Goal: Task Accomplishment & Management: Complete application form

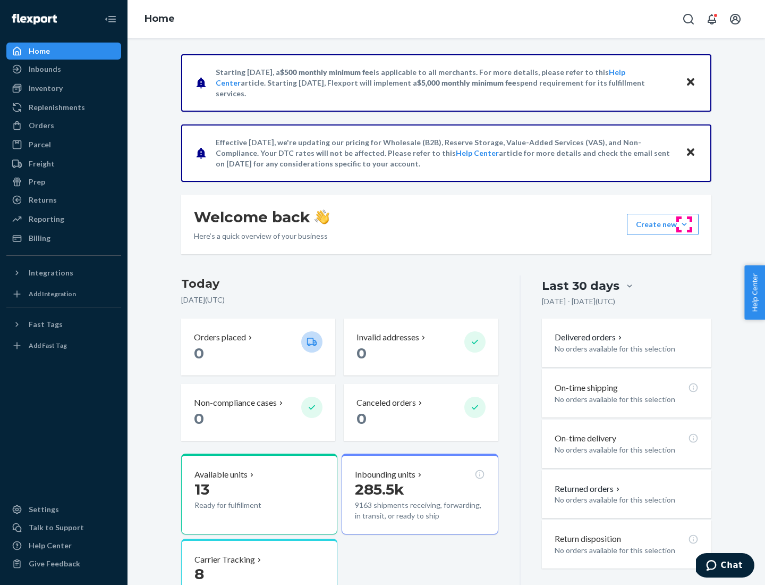
click at [685, 224] on button "Create new Create new inbound Create new order Create new product" at bounding box center [663, 224] width 72 height 21
click at [64, 69] on div "Inbounds" at bounding box center [63, 69] width 113 height 15
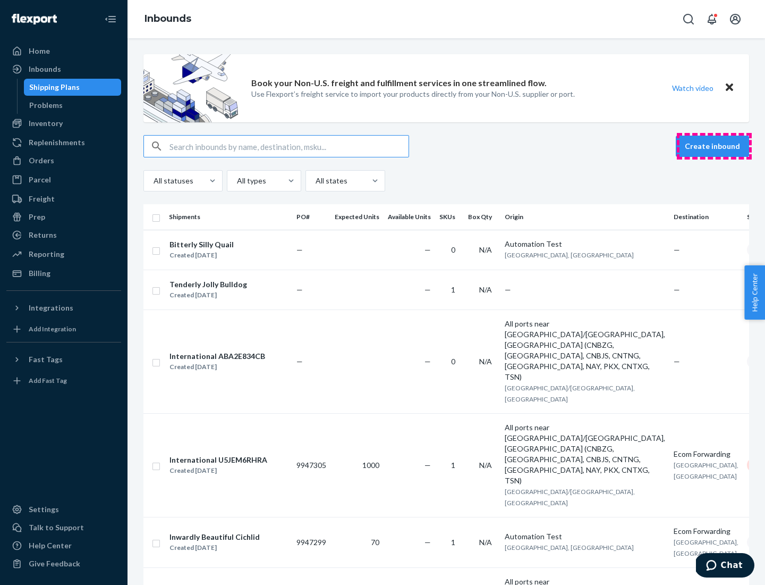
click at [714, 146] on button "Create inbound" at bounding box center [712, 146] width 73 height 21
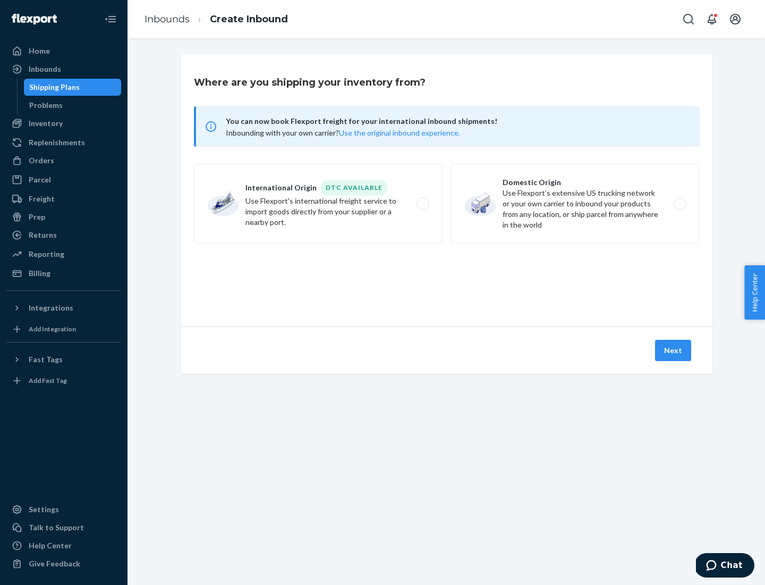
click at [576, 204] on label "Domestic Origin Use Flexport’s extensive US trucking network or your own carrie…" at bounding box center [575, 204] width 249 height 80
click at [680, 204] on input "Domestic Origin Use Flexport’s extensive US trucking network or your own carrie…" at bounding box center [683, 203] width 7 height 7
radio input "true"
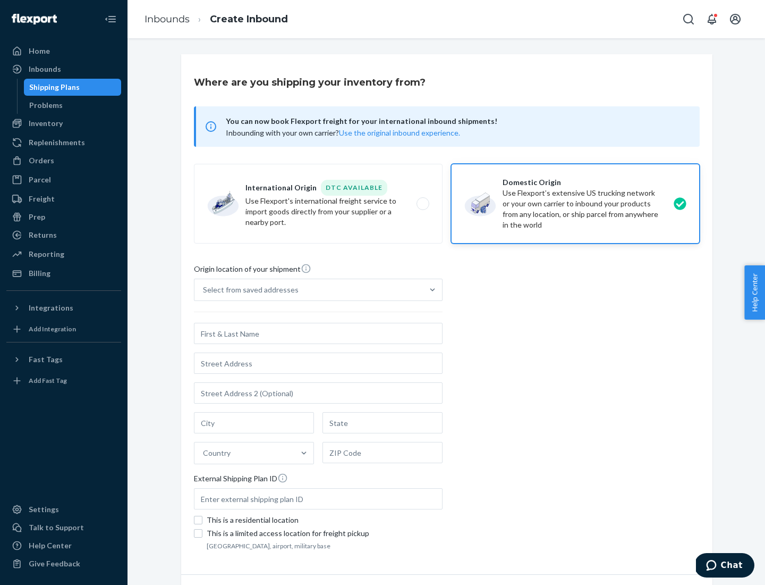
click at [248, 290] on div "Select from saved addresses" at bounding box center [251, 289] width 96 height 11
click at [204, 290] on input "Select from saved addresses" at bounding box center [203, 289] width 1 height 11
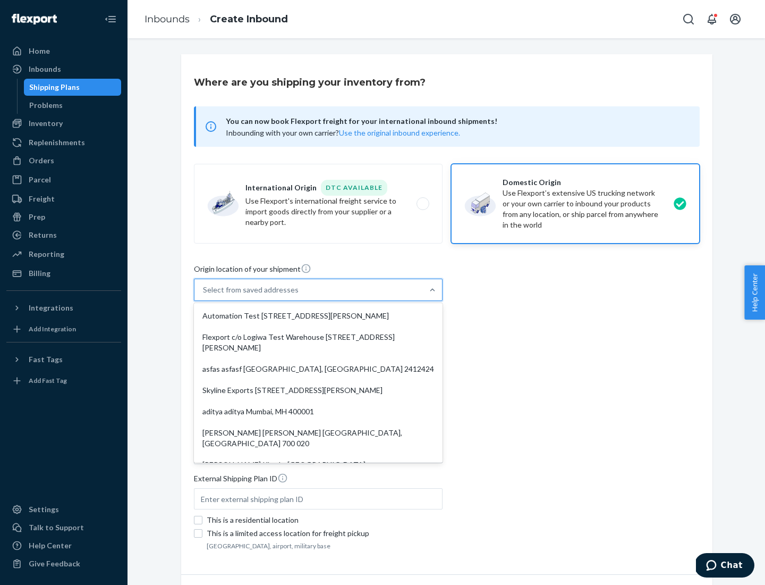
scroll to position [4, 0]
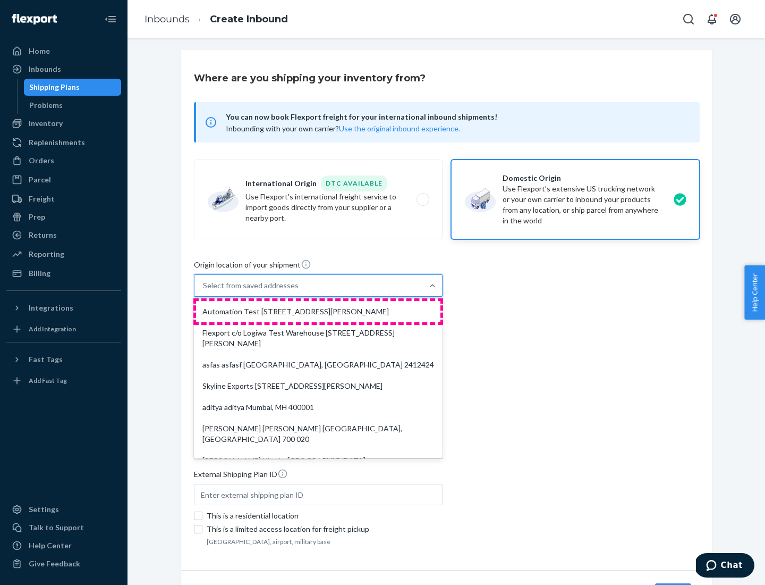
click at [318, 311] on div "Automation Test [STREET_ADDRESS][PERSON_NAME]" at bounding box center [318, 311] width 244 height 21
click at [204, 291] on input "option Automation Test [STREET_ADDRESS][PERSON_NAME]. 9 results available. Use …" at bounding box center [203, 285] width 1 height 11
type input "Automation Test"
type input "9th Floor"
type input "[GEOGRAPHIC_DATA]"
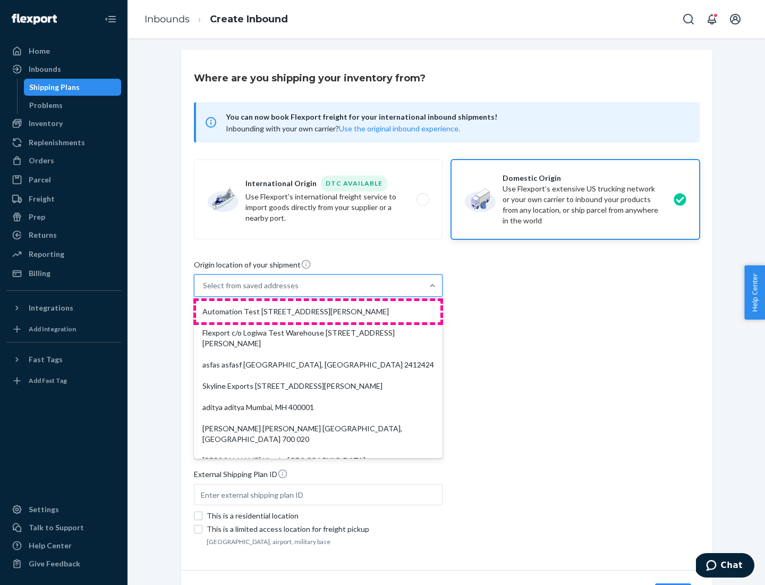
type input "CA"
type input "94104"
type input "[STREET_ADDRESS][PERSON_NAME]"
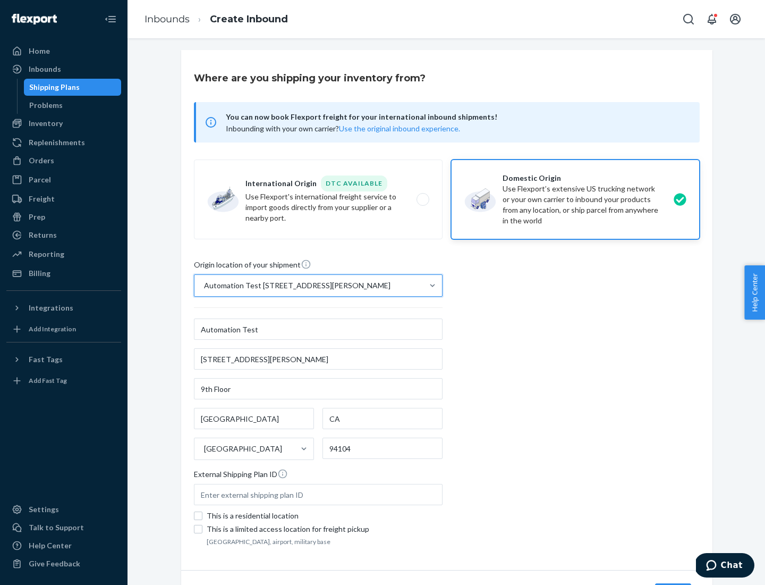
scroll to position [62, 0]
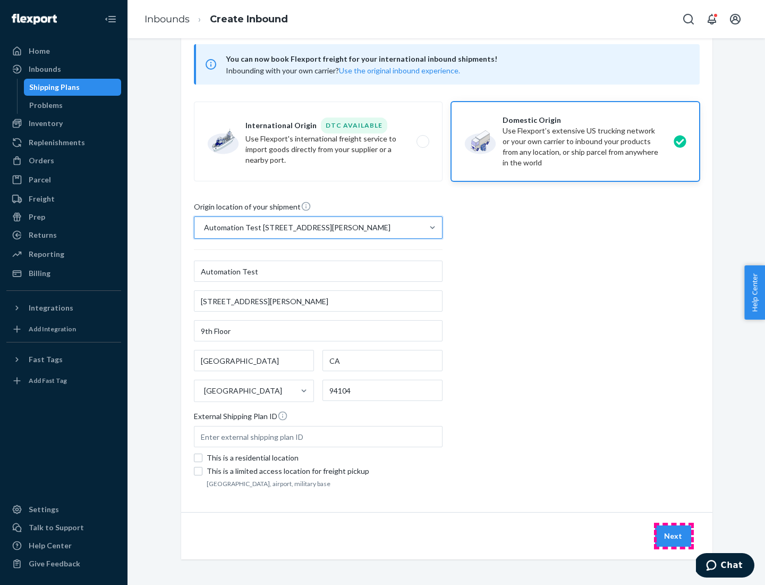
click at [674, 536] on button "Next" at bounding box center [673, 535] width 36 height 21
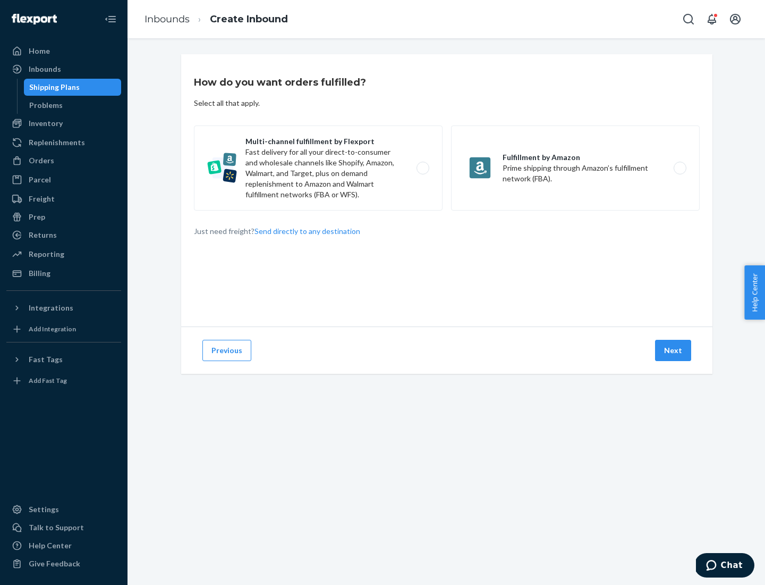
click at [318, 168] on label "Multi-channel fulfillment by Flexport Fast delivery for all your direct-to-cons…" at bounding box center [318, 167] width 249 height 85
click at [423, 168] on input "Multi-channel fulfillment by Flexport Fast delivery for all your direct-to-cons…" at bounding box center [426, 168] width 7 height 7
radio input "true"
click at [674, 350] on button "Next" at bounding box center [673, 350] width 36 height 21
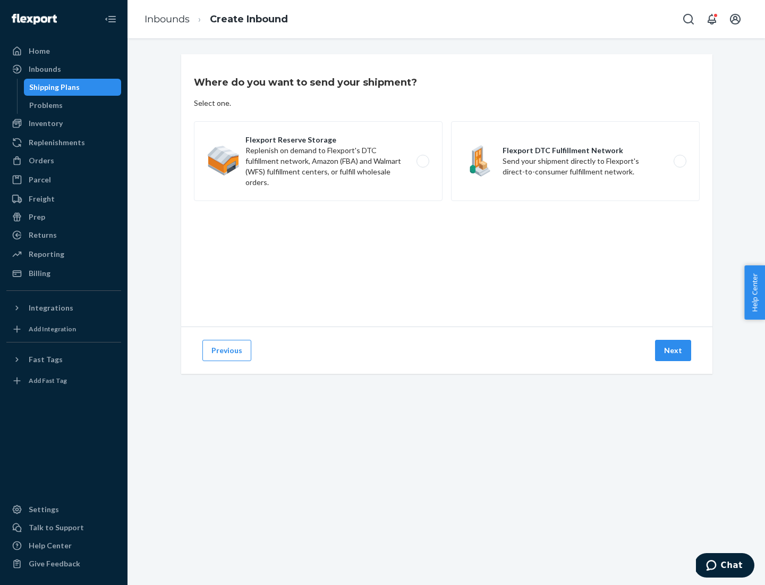
click at [576, 161] on label "Flexport DTC Fulfillment Network Send your shipment directly to Flexport's dire…" at bounding box center [575, 161] width 249 height 80
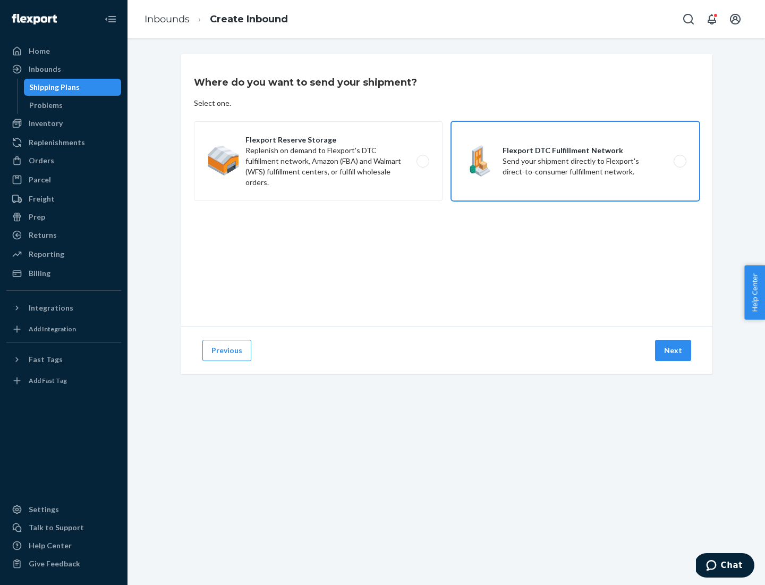
click at [680, 161] on input "Flexport DTC Fulfillment Network Send your shipment directly to Flexport's dire…" at bounding box center [683, 161] width 7 height 7
radio input "true"
click at [674, 350] on button "Next" at bounding box center [673, 350] width 36 height 21
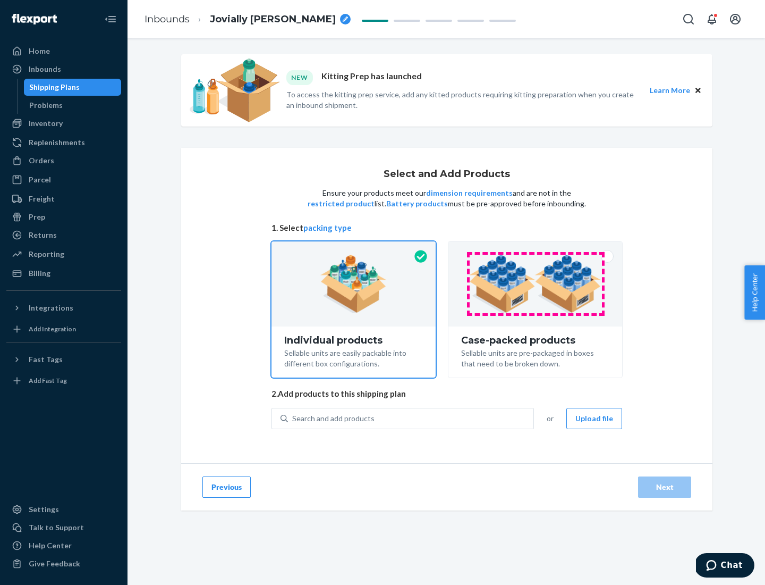
click at [536, 284] on img at bounding box center [535, 284] width 132 height 58
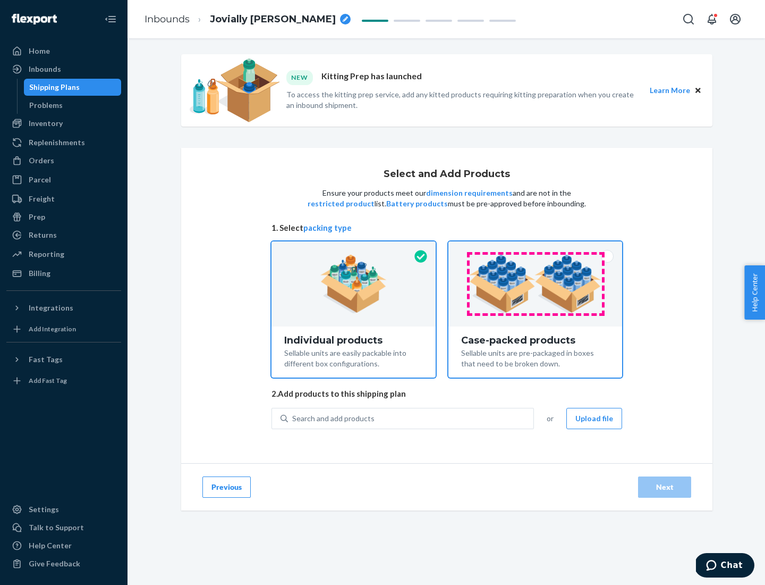
click at [536, 248] on input "Case-packed products Sellable units are pre-packaged in boxes that need to be b…" at bounding box center [535, 244] width 7 height 7
radio input "true"
radio input "false"
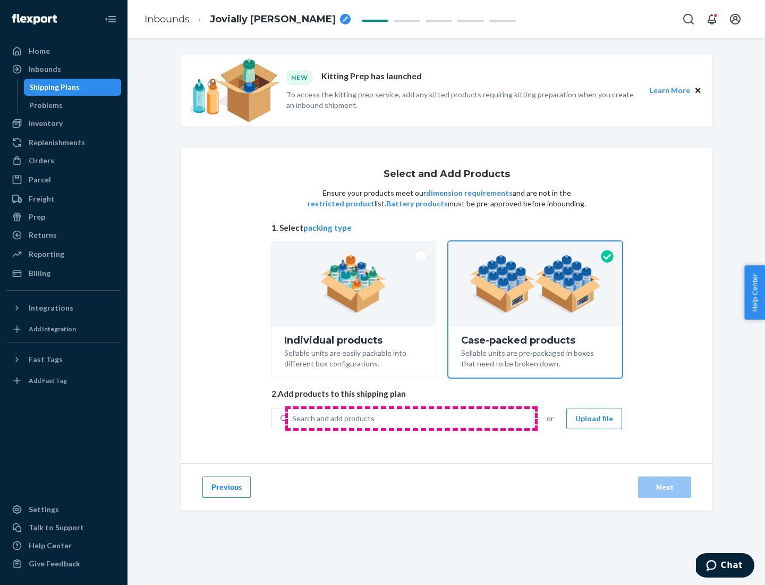
click at [411, 418] on div "Search and add products" at bounding box center [411, 418] width 246 height 19
click at [293, 418] on input "Search and add products" at bounding box center [292, 418] width 1 height 11
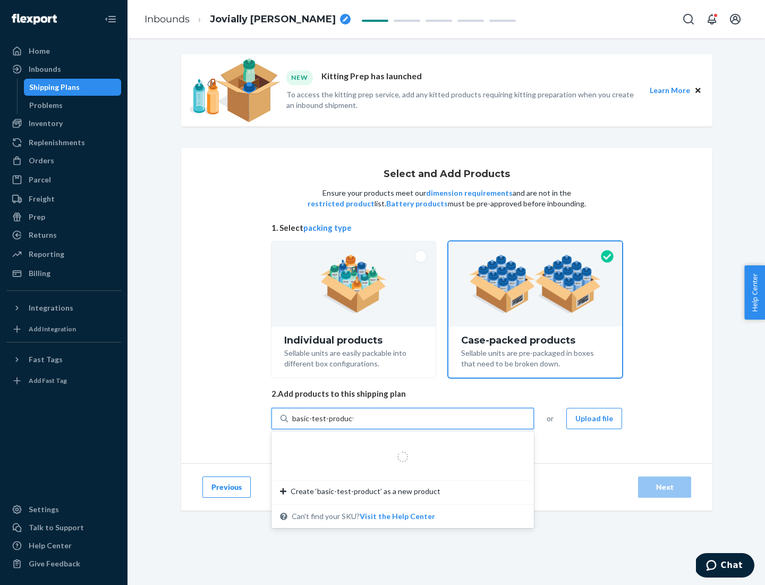
type input "basic-test-product-1"
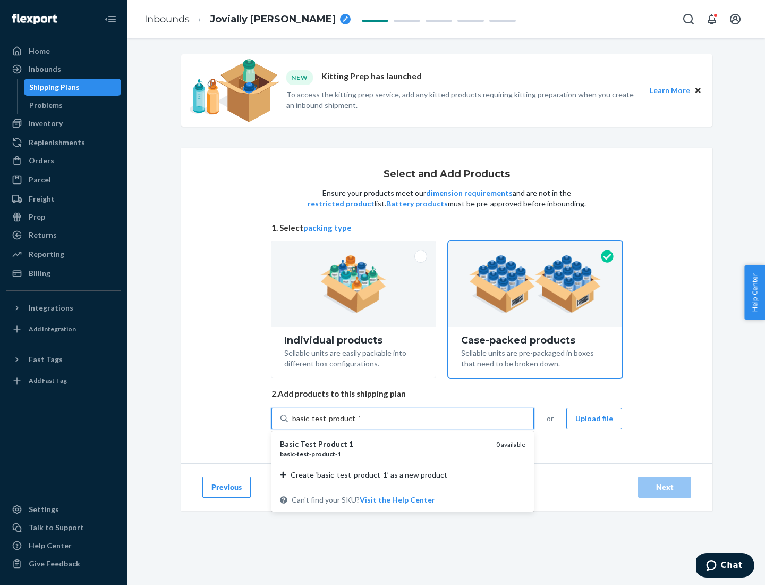
click at [384, 453] on div "basic - test - product - 1" at bounding box center [384, 453] width 208 height 9
click at [360, 424] on input "basic-test-product-1" at bounding box center [326, 418] width 68 height 11
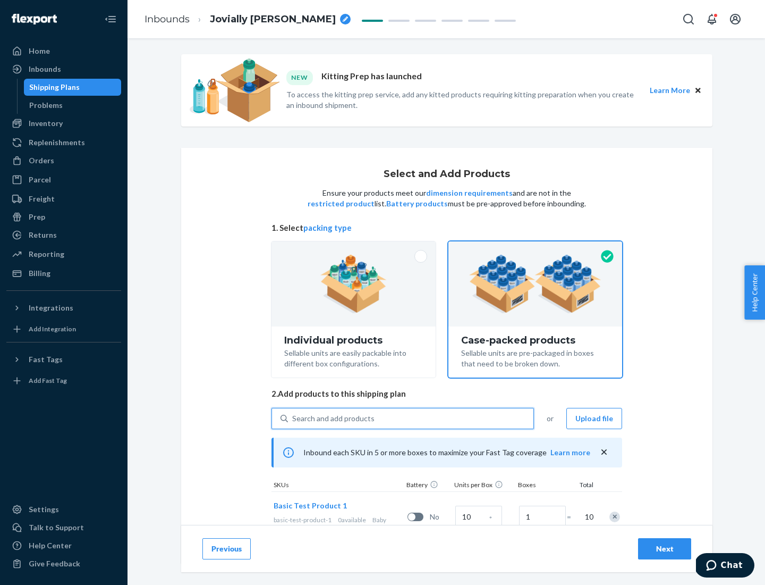
scroll to position [38, 0]
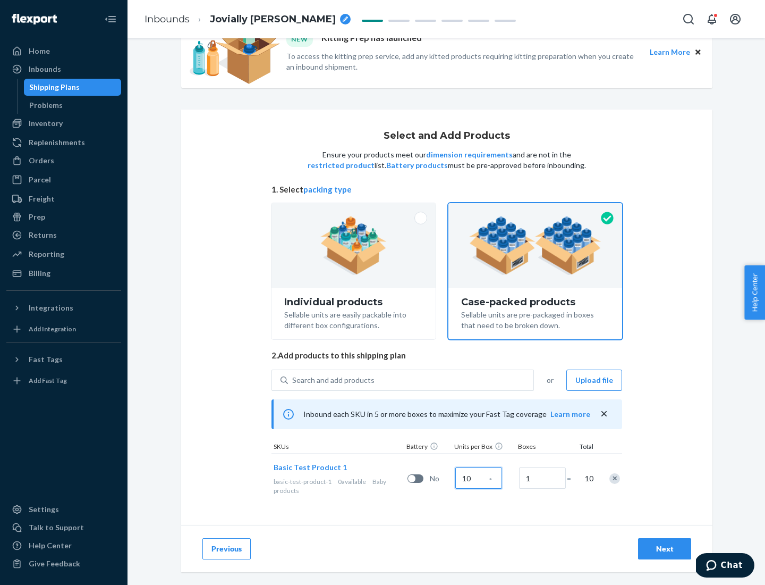
type input "10"
type input "7"
click at [665, 548] on div "Next" at bounding box center [664, 548] width 35 height 11
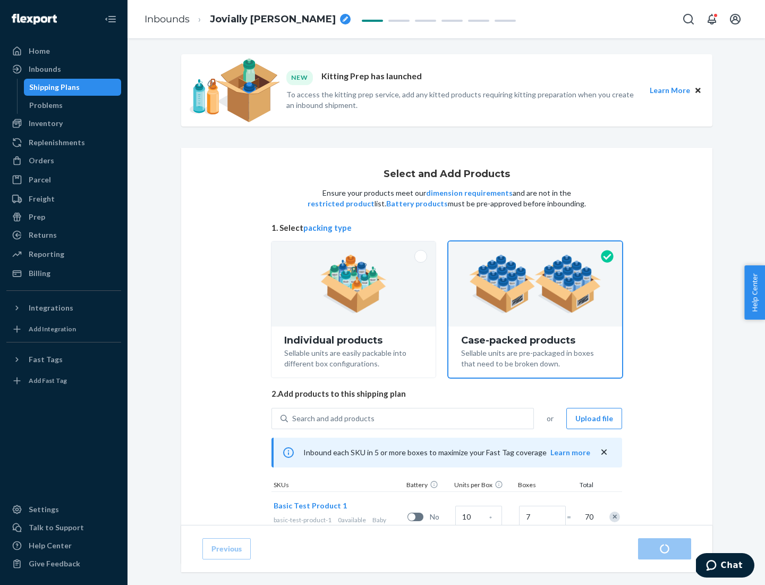
radio input "true"
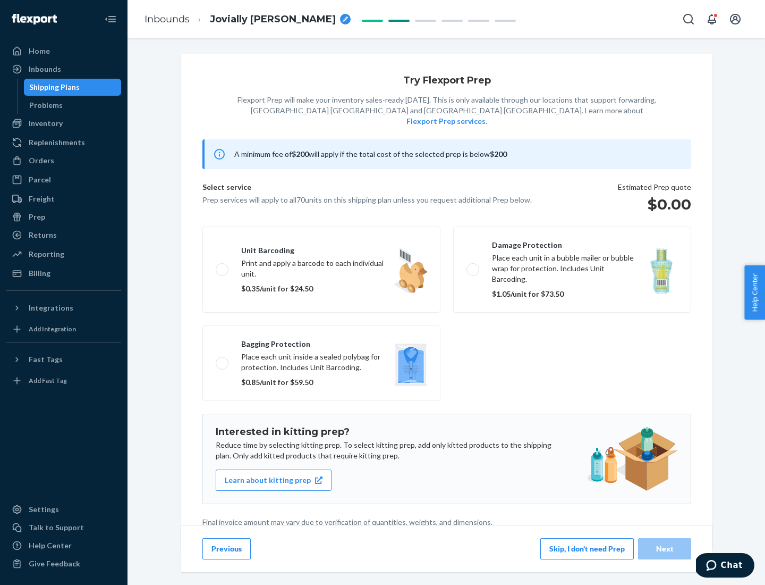
scroll to position [3, 0]
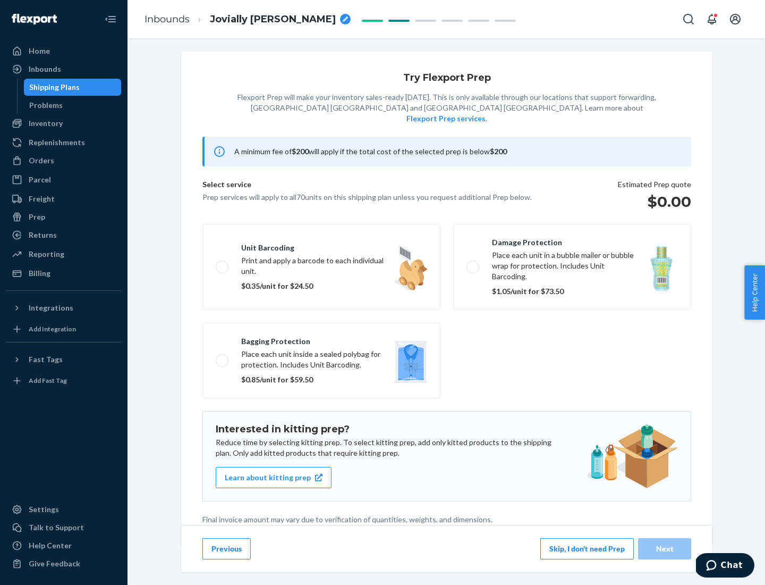
click at [322, 339] on label "Bagging protection Place each unit inside a sealed polybag for protection. Incl…" at bounding box center [321, 360] width 238 height 75
click at [223, 357] on input "Bagging protection Place each unit inside a sealed polybag for protection. Incl…" at bounding box center [219, 360] width 7 height 7
checkbox input "true"
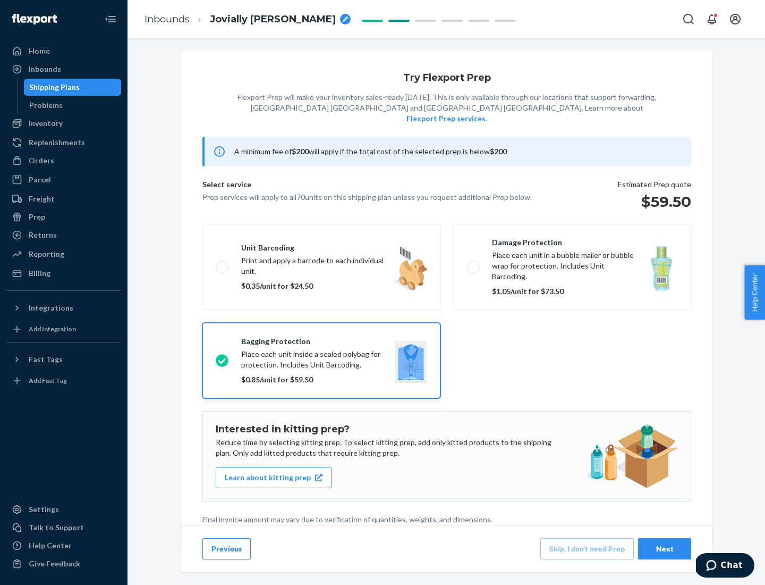
click at [665, 548] on div "Next" at bounding box center [664, 548] width 35 height 11
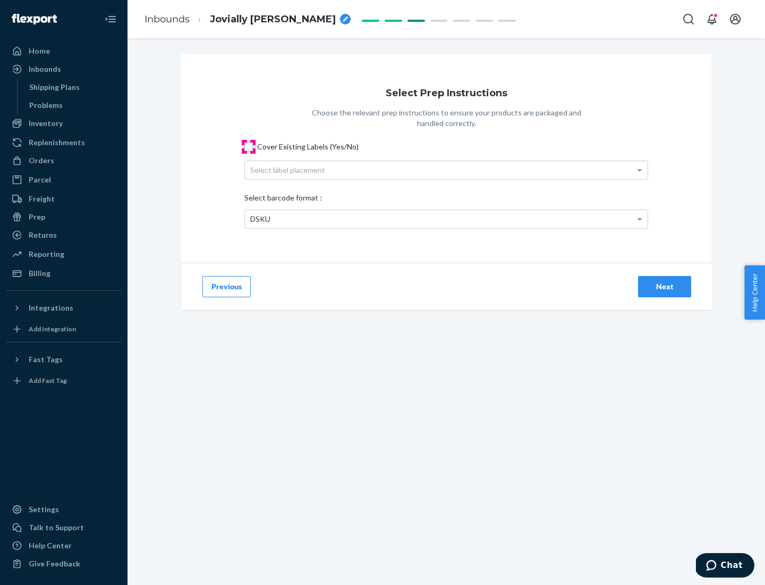
click at [249, 146] on input "Cover Existing Labels (Yes/No)" at bounding box center [248, 146] width 9 height 9
checkbox input "true"
click at [446, 170] on div "Select label placement" at bounding box center [446, 170] width 403 height 18
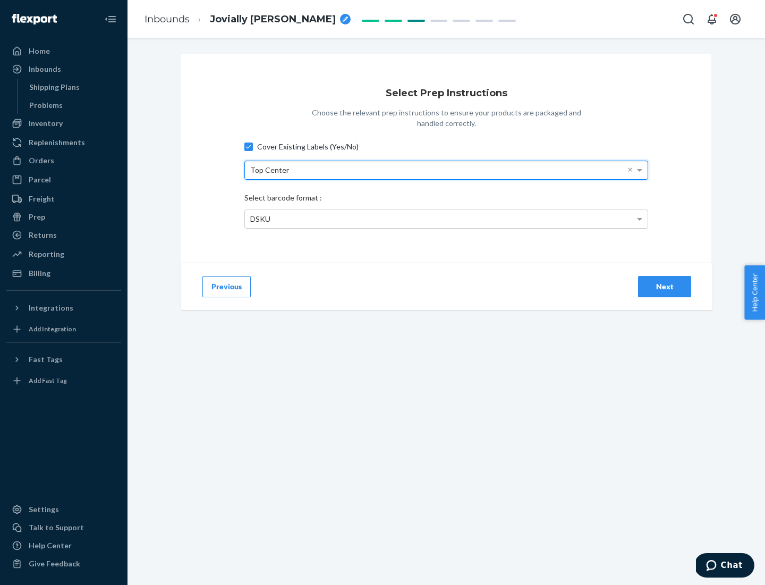
click at [446, 218] on div "DSKU" at bounding box center [446, 219] width 403 height 18
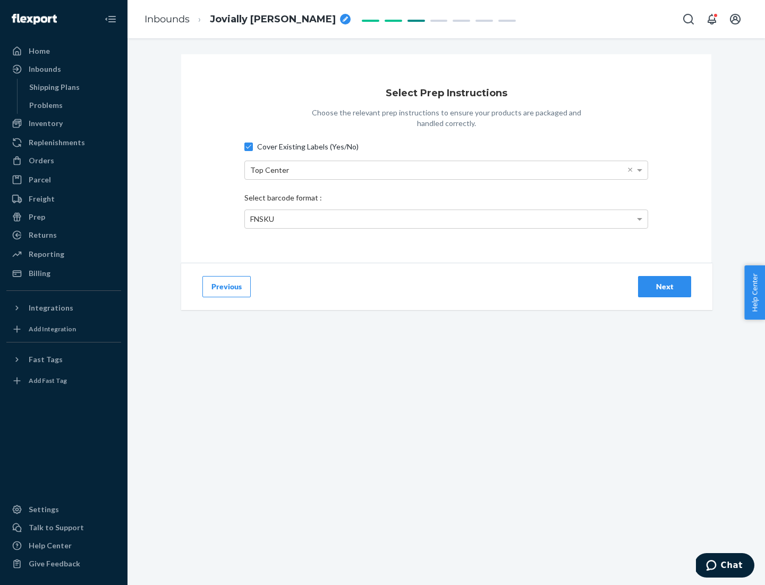
click at [665, 286] on div "Next" at bounding box center [664, 286] width 35 height 11
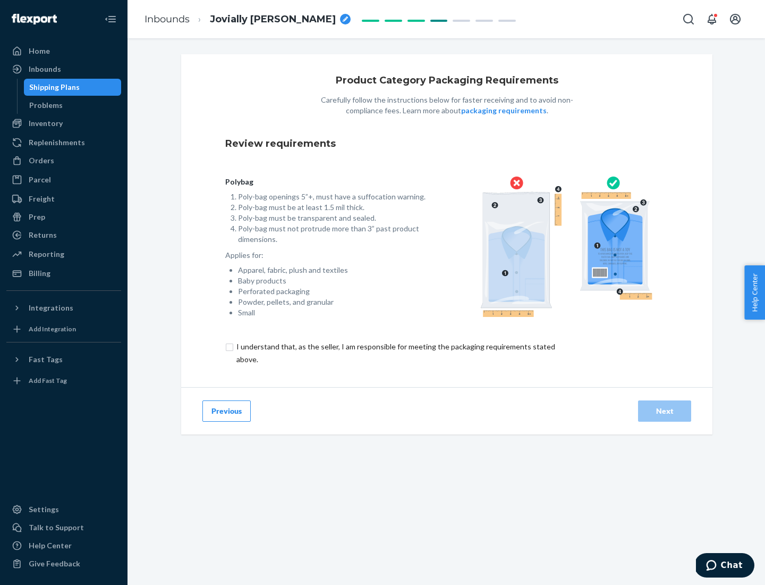
click at [395, 352] on input "checkbox" at bounding box center [401, 353] width 353 height 26
checkbox input "true"
click at [665, 410] on div "Next" at bounding box center [664, 411] width 35 height 11
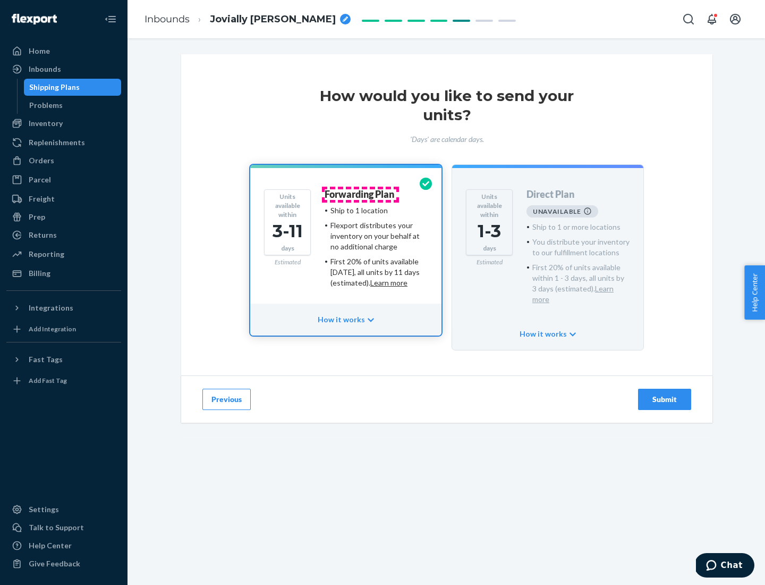
click at [360, 194] on h4 "Forwarding Plan" at bounding box center [360, 194] width 70 height 11
click at [665, 394] on div "Submit" at bounding box center [664, 399] width 35 height 11
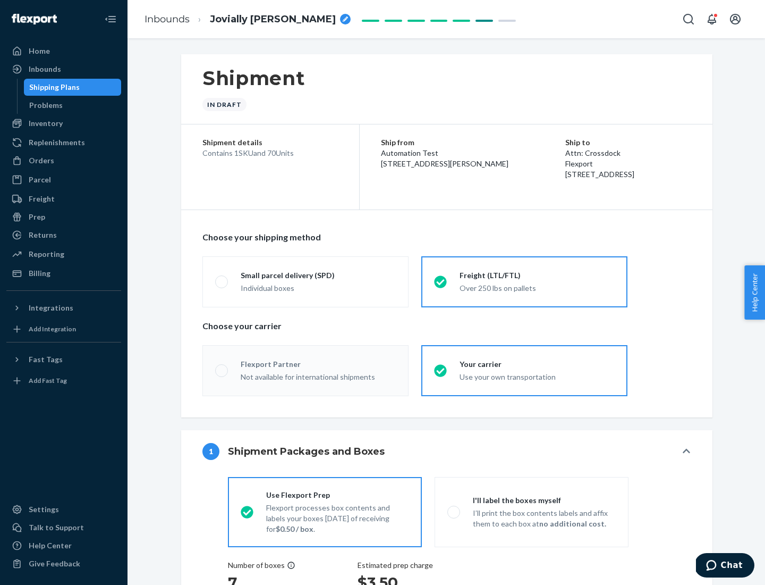
radio input "true"
radio input "false"
radio input "true"
radio input "false"
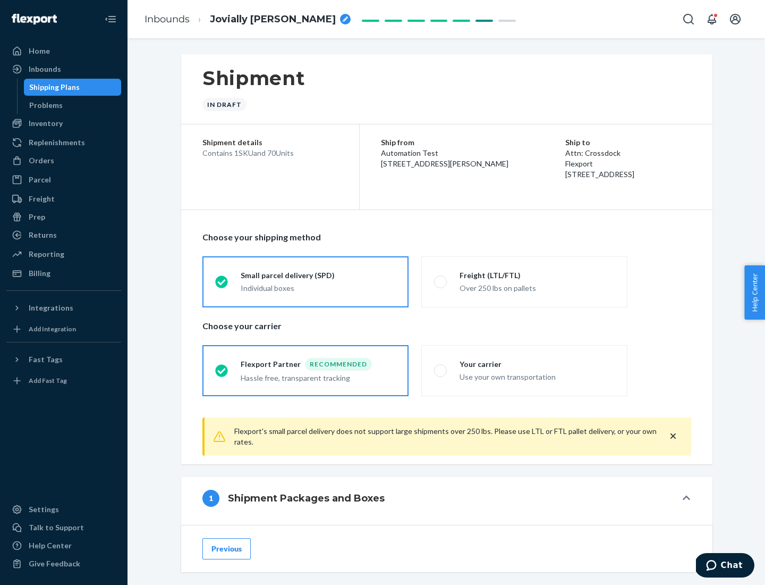
click at [525, 281] on div "Over 250 lbs on pallets" at bounding box center [537, 287] width 155 height 13
click at [441, 281] on input "Freight (LTL/FTL) Over 250 lbs on pallets" at bounding box center [437, 281] width 7 height 7
radio input "true"
radio input "false"
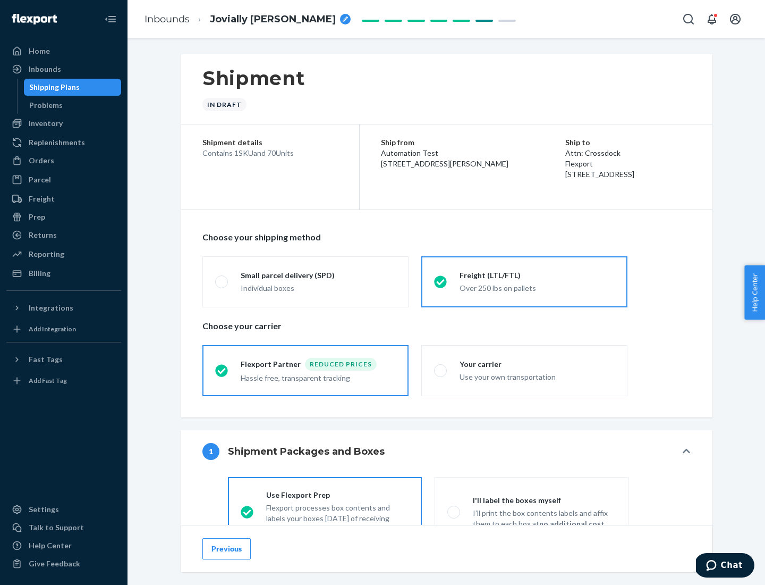
scroll to position [59, 0]
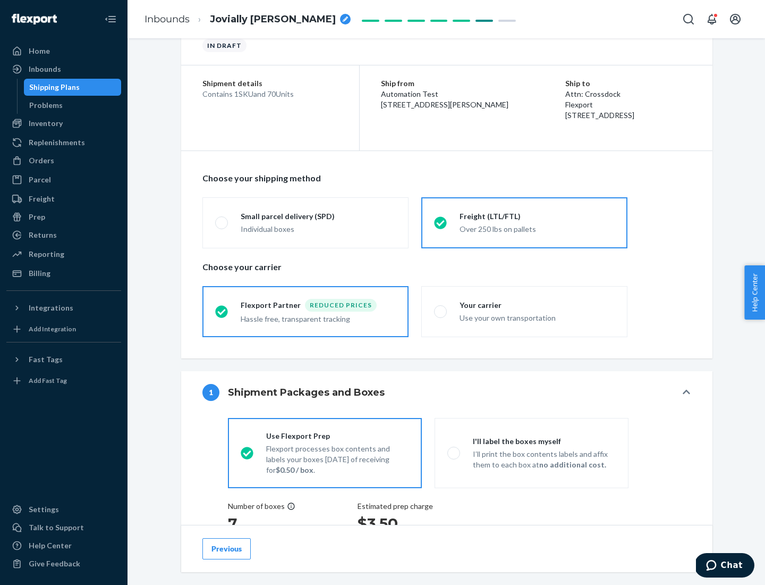
click at [525, 311] on div "Use your own transportation" at bounding box center [537, 316] width 155 height 13
click at [441, 311] on input "Your carrier Use your own transportation" at bounding box center [437, 311] width 7 height 7
radio input "true"
radio input "false"
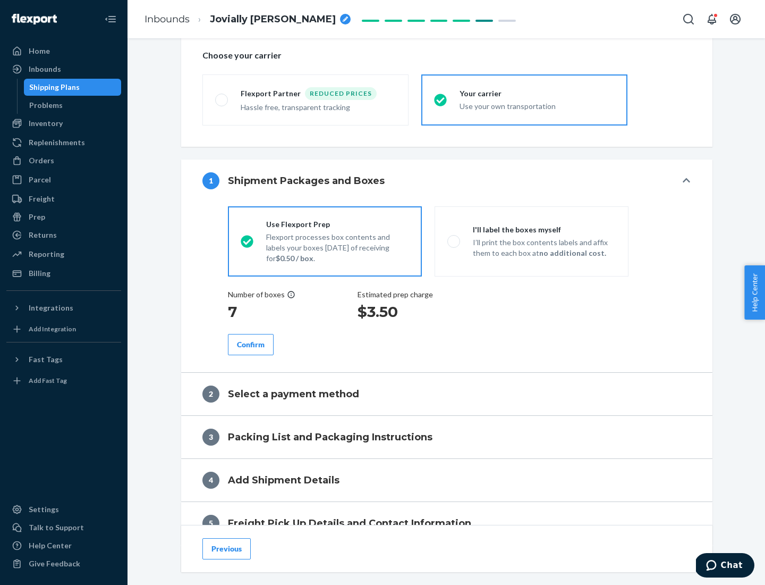
scroll to position [200, 0]
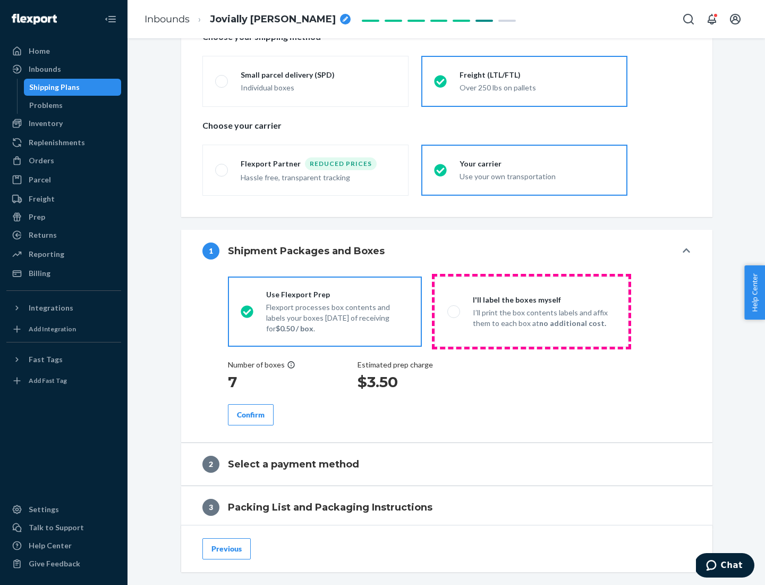
click at [531, 311] on p "I’ll print the box contents labels and affix them to each box at no additional …" at bounding box center [544, 317] width 143 height 21
click at [454, 311] on input "I'll label the boxes myself I’ll print the box contents labels and affix them t…" at bounding box center [450, 311] width 7 height 7
radio input "true"
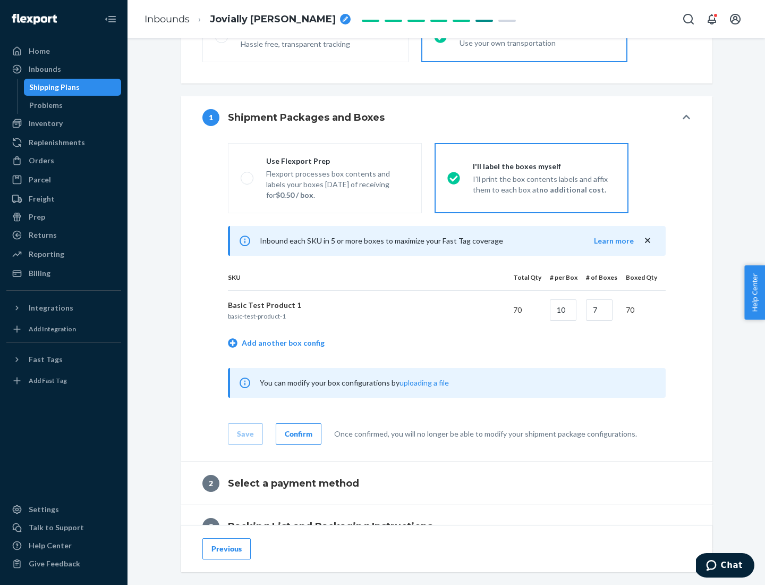
scroll to position [183, 0]
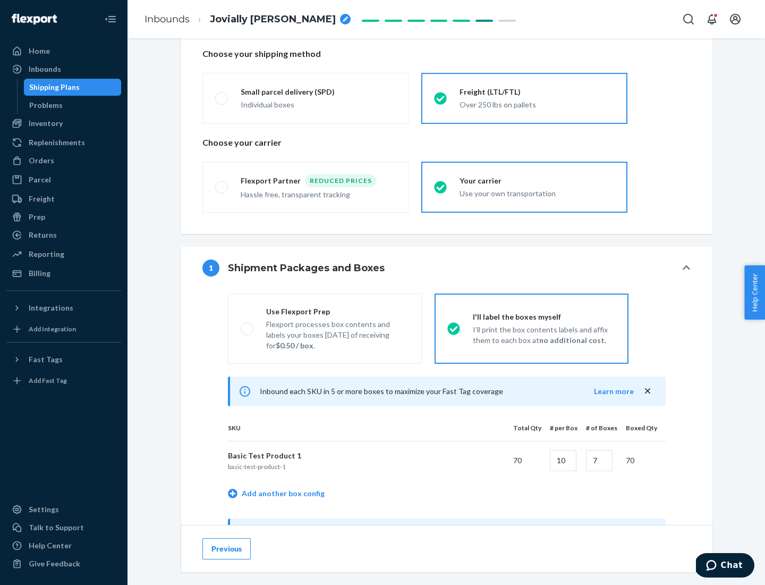
click at [337, 311] on div "Use Flexport Prep" at bounding box center [337, 311] width 143 height 11
click at [248, 325] on input "Use Flexport Prep Flexport processes box contents and labels your boxes [DATE] …" at bounding box center [244, 328] width 7 height 7
radio input "true"
radio input "false"
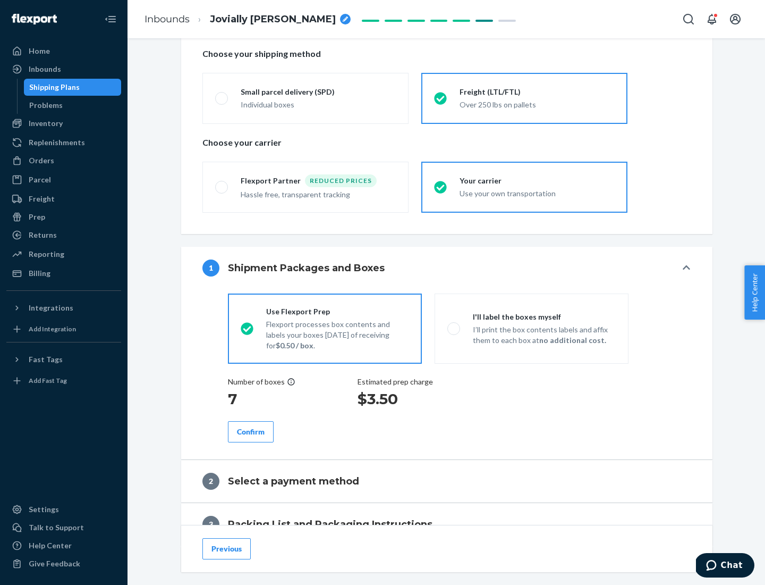
scroll to position [303, 0]
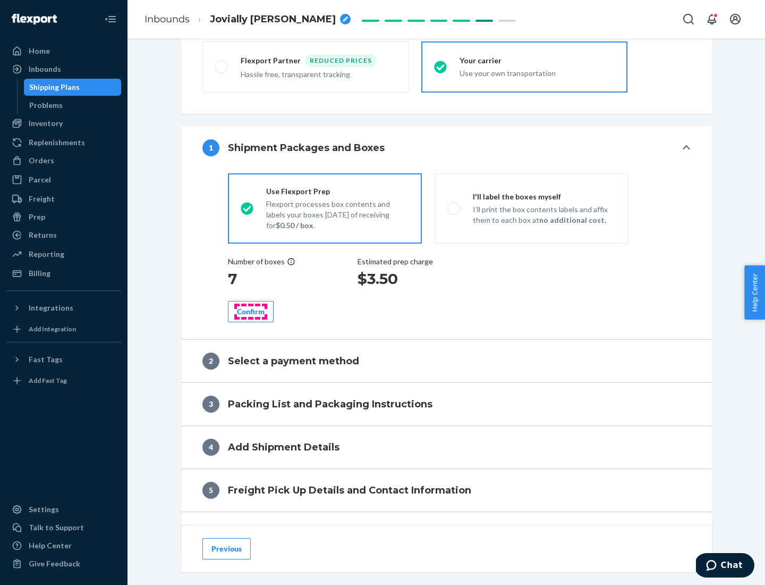
click at [251, 311] on div "Confirm" at bounding box center [251, 311] width 28 height 11
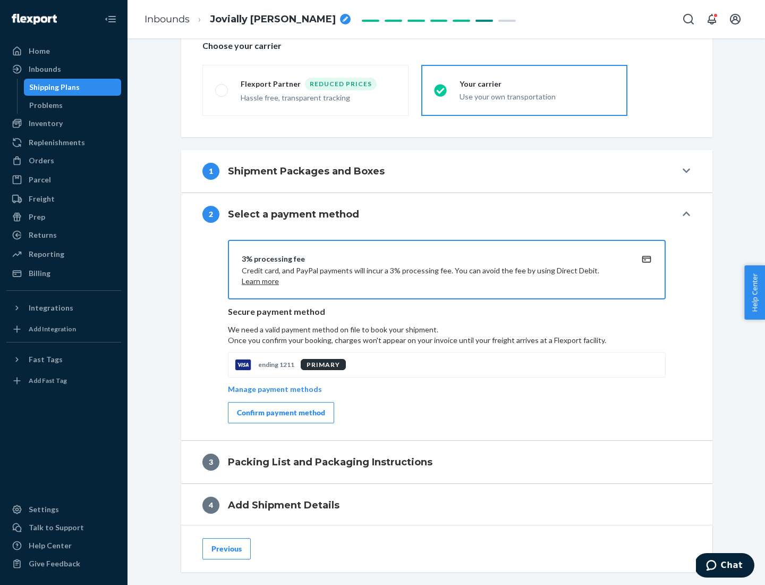
scroll to position [381, 0]
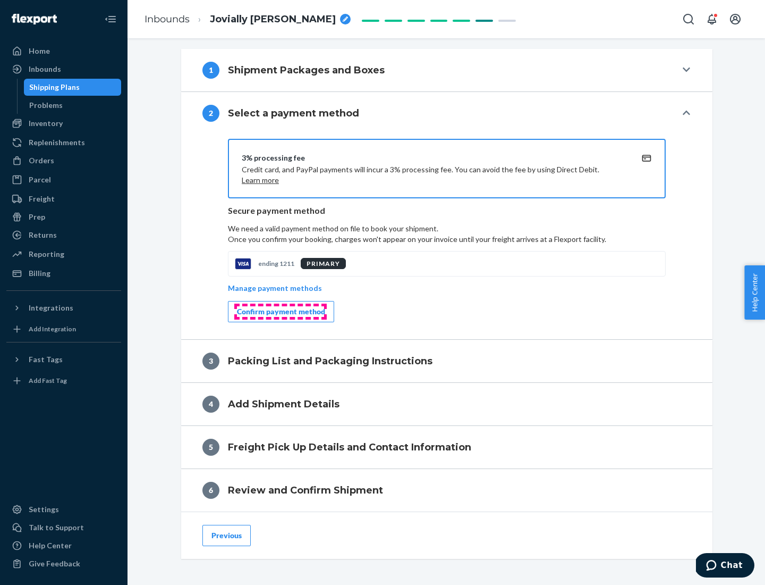
click at [280, 311] on div "Confirm payment method" at bounding box center [281, 311] width 88 height 11
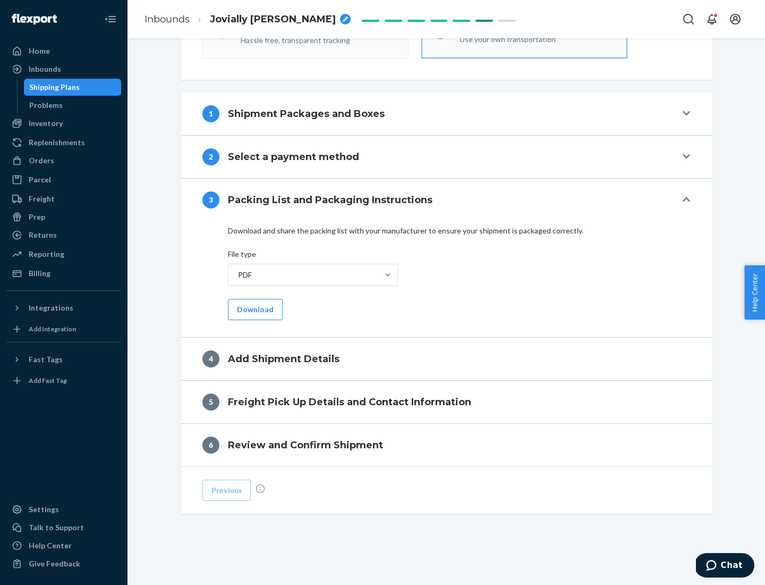
scroll to position [335, 0]
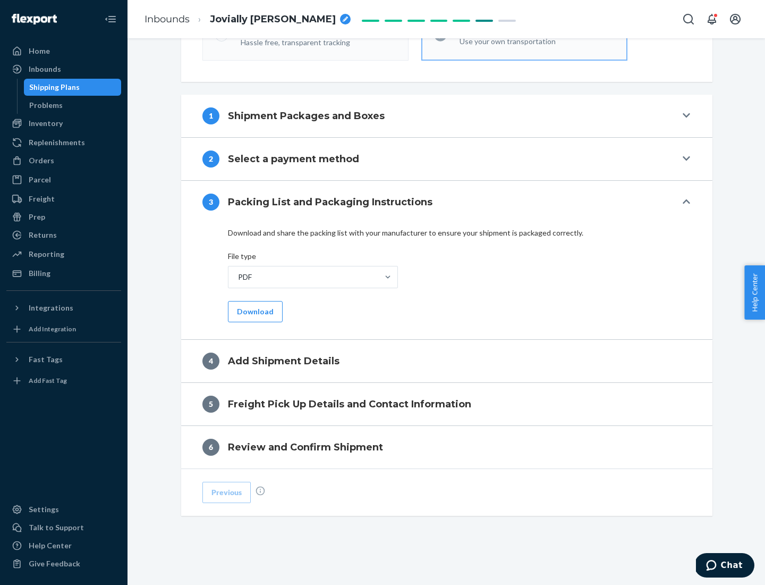
click at [254, 311] on button "Download" at bounding box center [255, 311] width 55 height 21
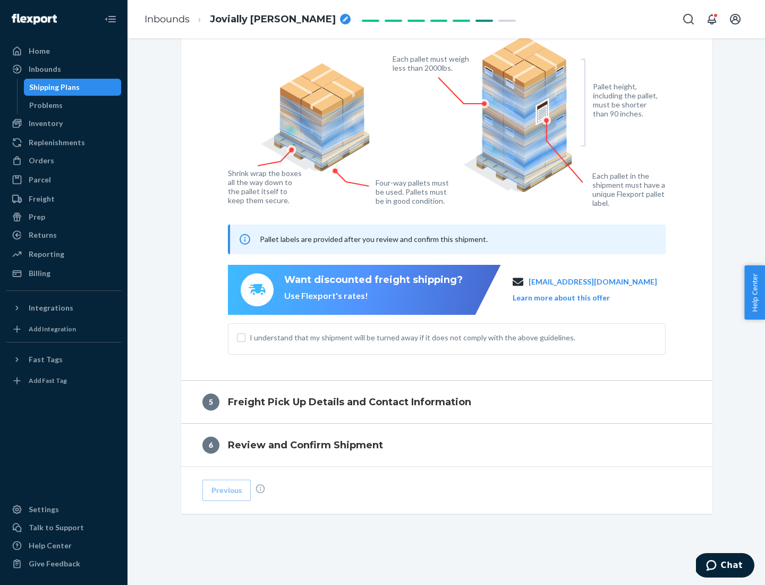
click at [447, 337] on span "I understand that my shipment will be turned away if it does not comply with th…" at bounding box center [453, 337] width 407 height 11
click at [246, 337] on input "I understand that my shipment will be turned away if it does not comply with th…" at bounding box center [241, 337] width 9 height 9
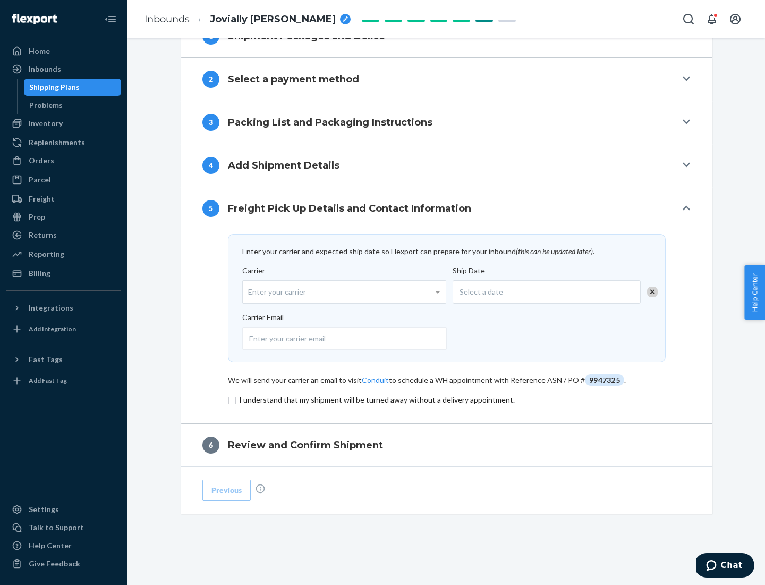
scroll to position [415, 0]
click at [447, 399] on input "checkbox" at bounding box center [447, 399] width 438 height 13
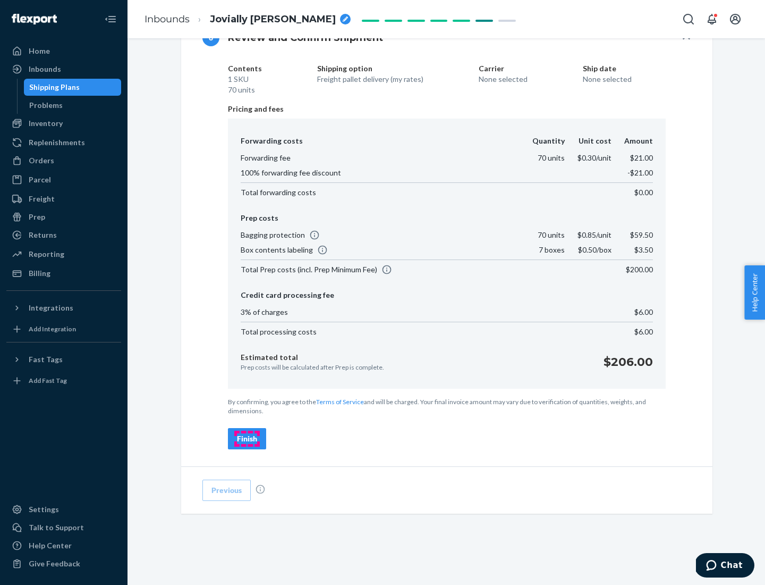
click at [247, 438] on div "Finish" at bounding box center [247, 438] width 20 height 11
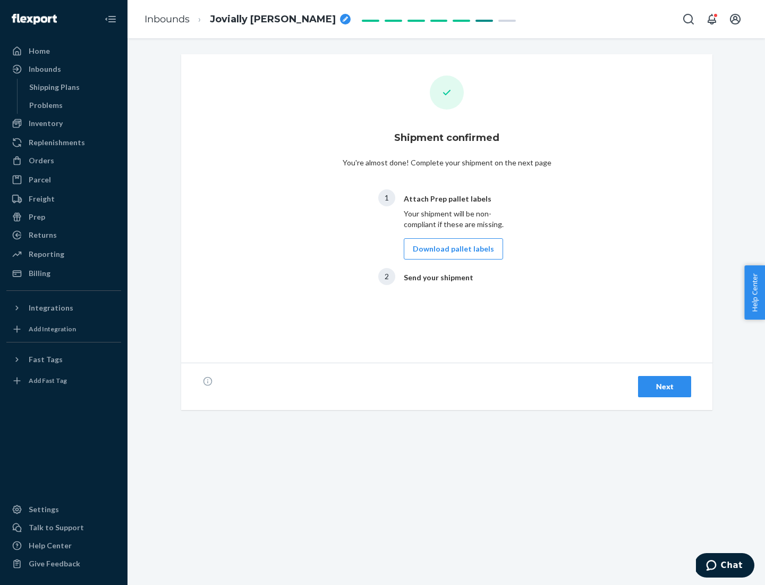
click at [451, 249] on button "Download pallet labels" at bounding box center [453, 248] width 99 height 21
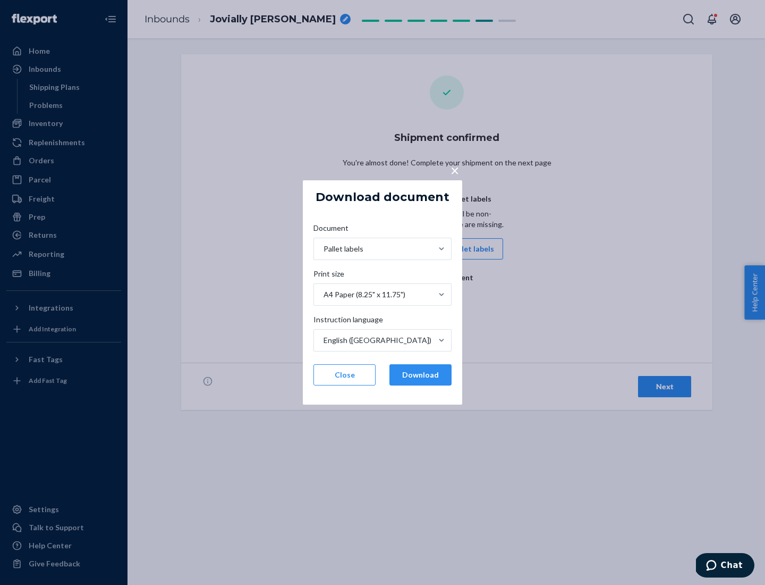
click at [420, 375] on button "Download" at bounding box center [421, 374] width 62 height 21
click at [454, 170] on span "×" at bounding box center [455, 170] width 9 height 18
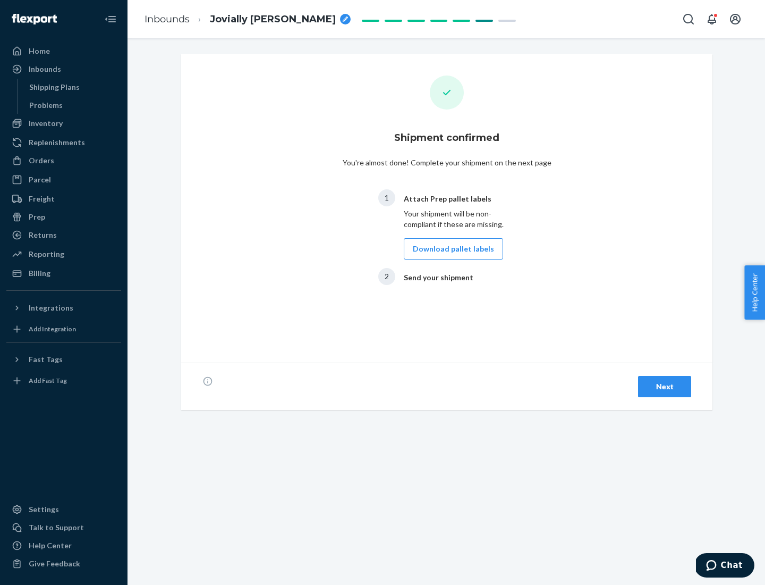
click at [665, 386] on div "Next" at bounding box center [664, 386] width 35 height 11
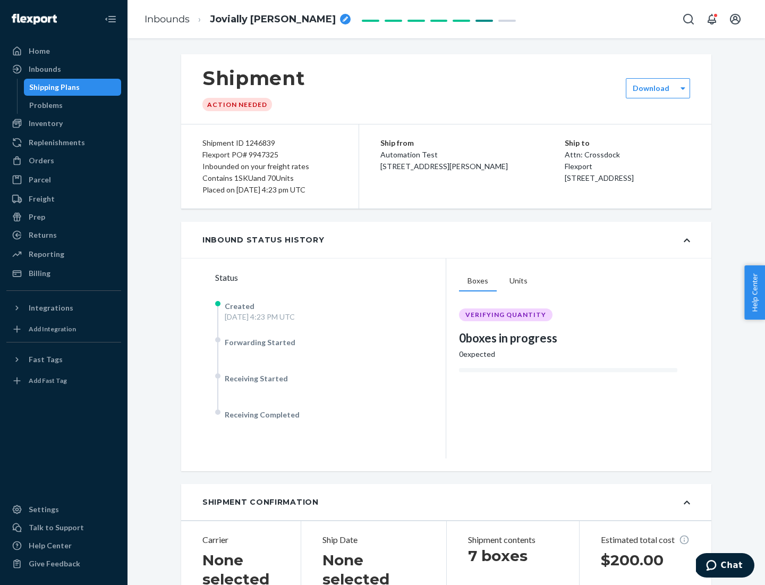
scroll to position [228, 0]
